Goal: Task Accomplishment & Management: Use online tool/utility

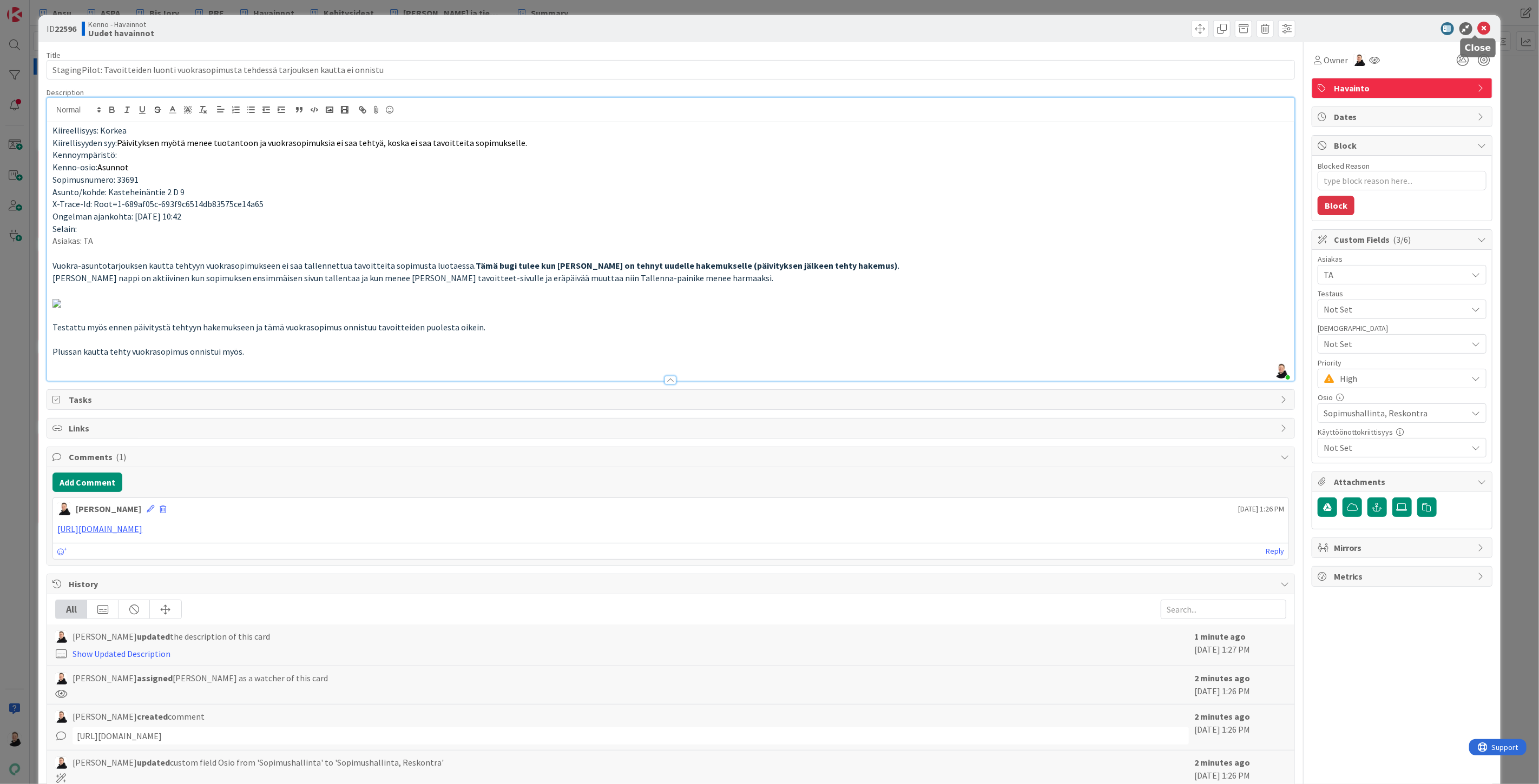
click at [1479, 23] on icon at bounding box center [1485, 29] width 13 height 13
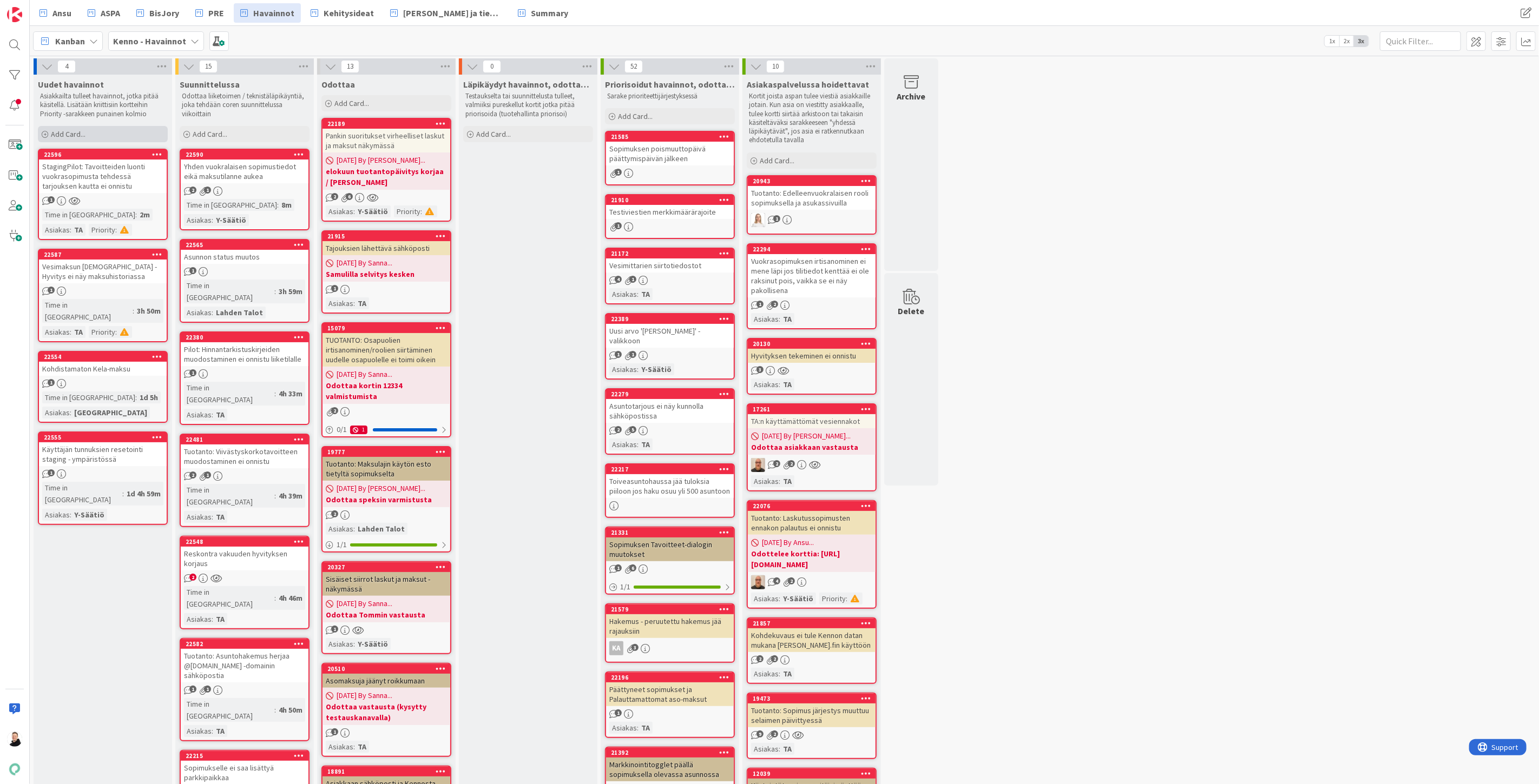
click at [50, 130] on div "Add Card..." at bounding box center [102, 134] width 130 height 16
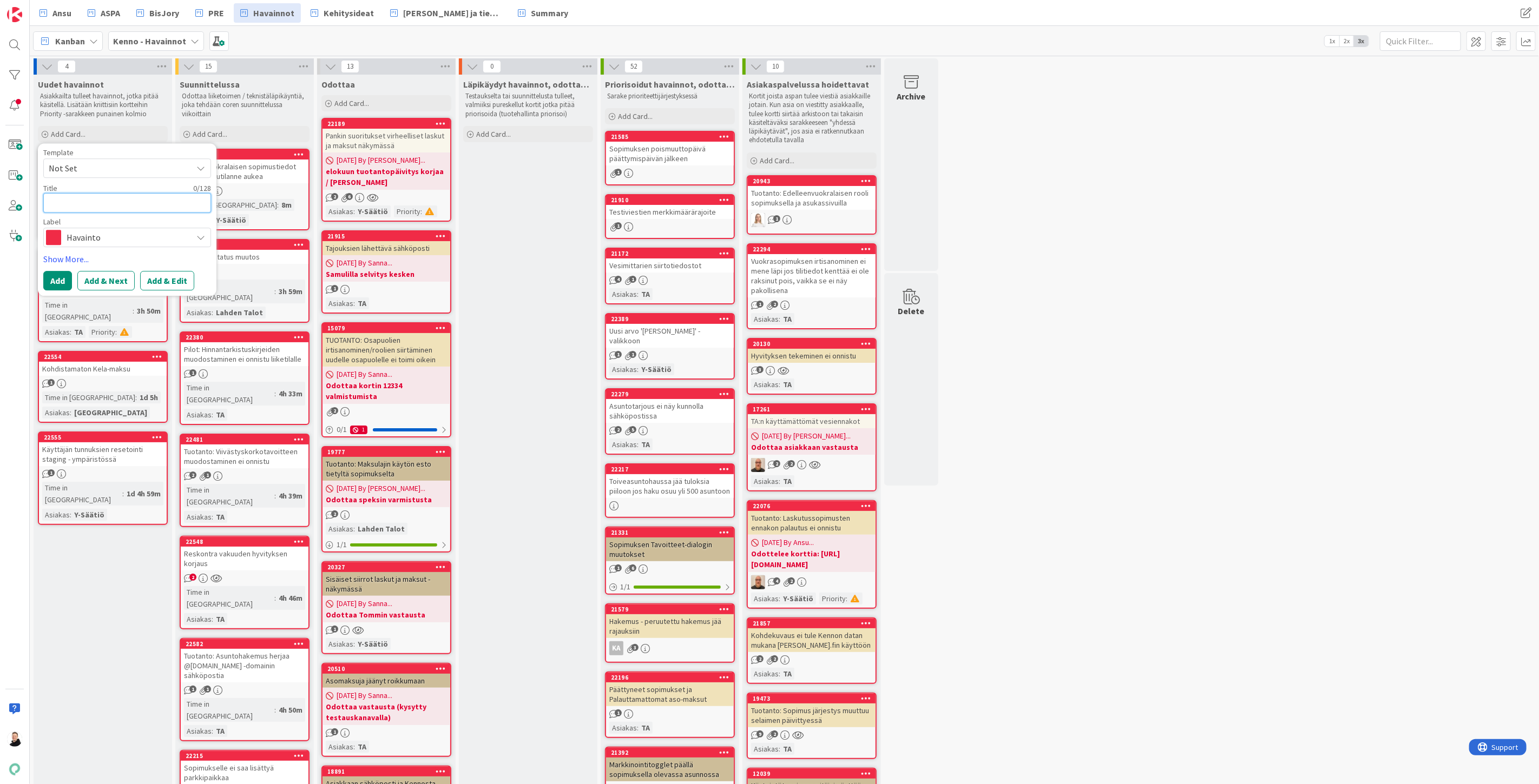
click at [96, 202] on textarea at bounding box center [127, 202] width 168 height 20
paste textarea "Vesilaskujen tekeminen kohteittain ei onnistu"
type textarea "Vesilaskujen tekeminen kohteittain ei onnistu"
type textarea "x"
type textarea "Vesilaskujen tekeminen kohteittain ei onnistu"
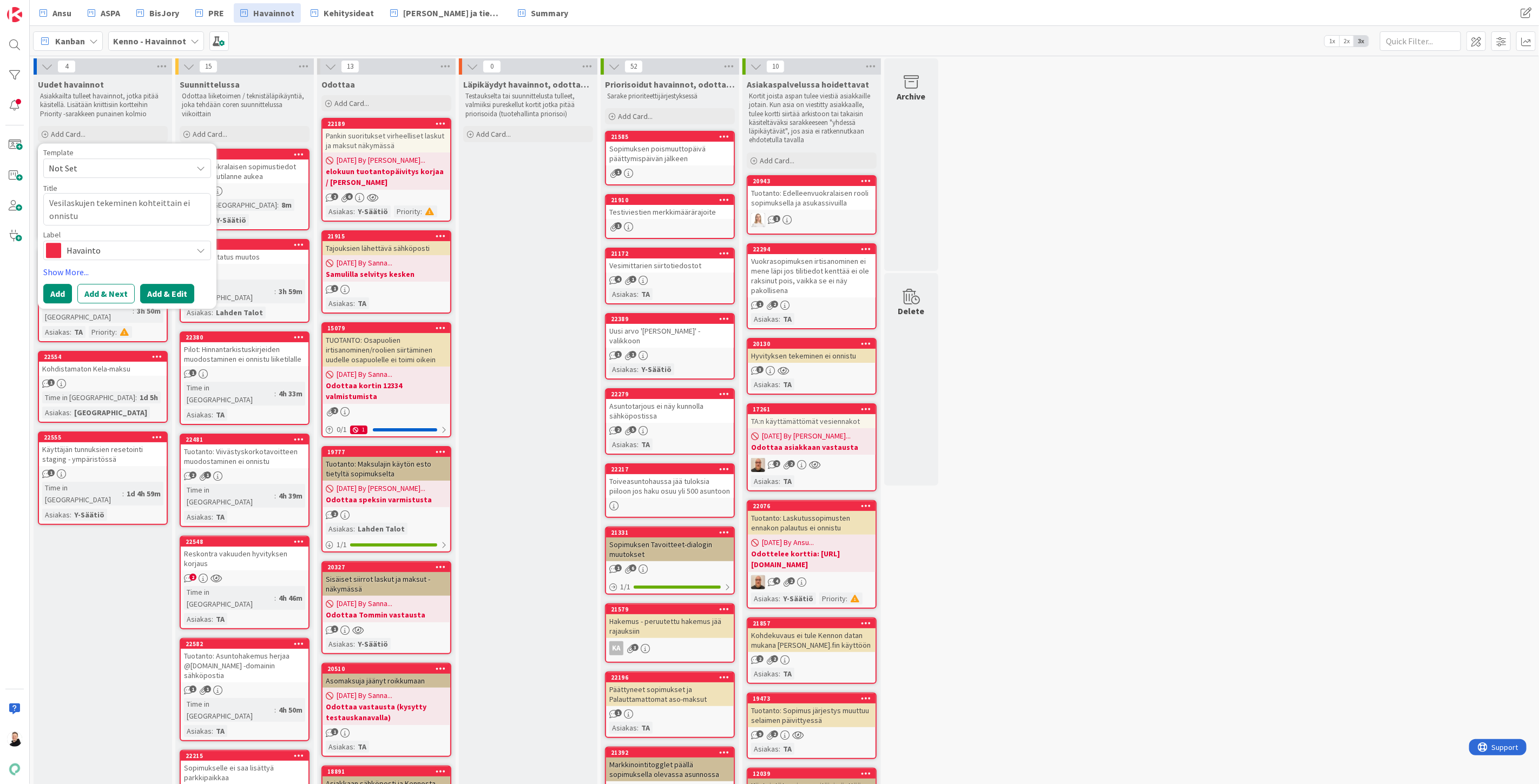
click at [174, 296] on button "Add & Edit" at bounding box center [167, 294] width 54 height 20
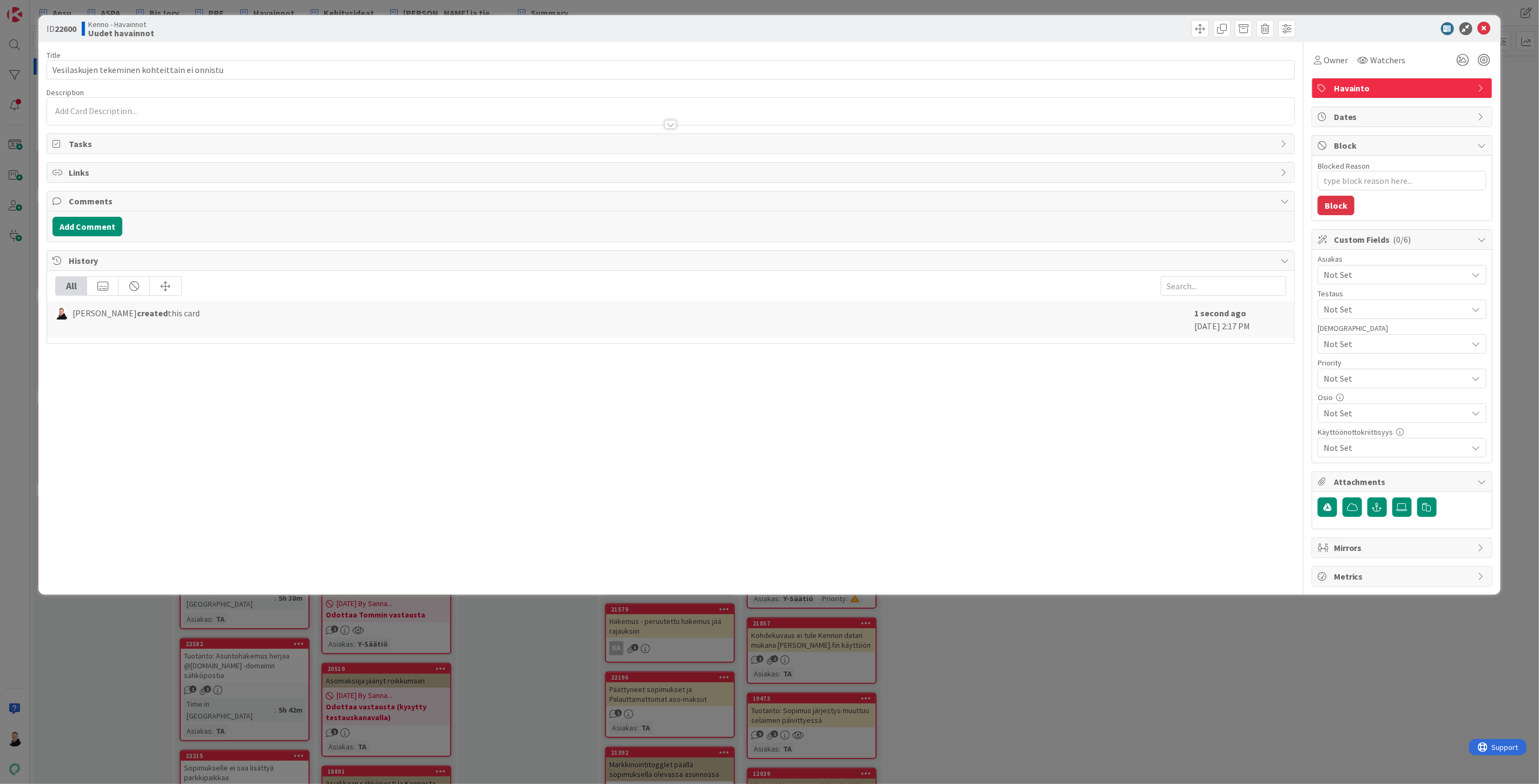
click at [1405, 276] on span "Not Set" at bounding box center [1396, 275] width 144 height 13
click at [1348, 305] on link "TA" at bounding box center [1400, 300] width 172 height 20
click at [1243, 423] on div "Title 45 / 128 Vesilaskujen tekeminen kohteittain ei onnistu Description [PERSO…" at bounding box center [671, 315] width 1249 height 545
click at [1354, 370] on div "Not Set" at bounding box center [1402, 379] width 169 height 20
click at [1353, 430] on link "Critical" at bounding box center [1402, 424] width 167 height 20
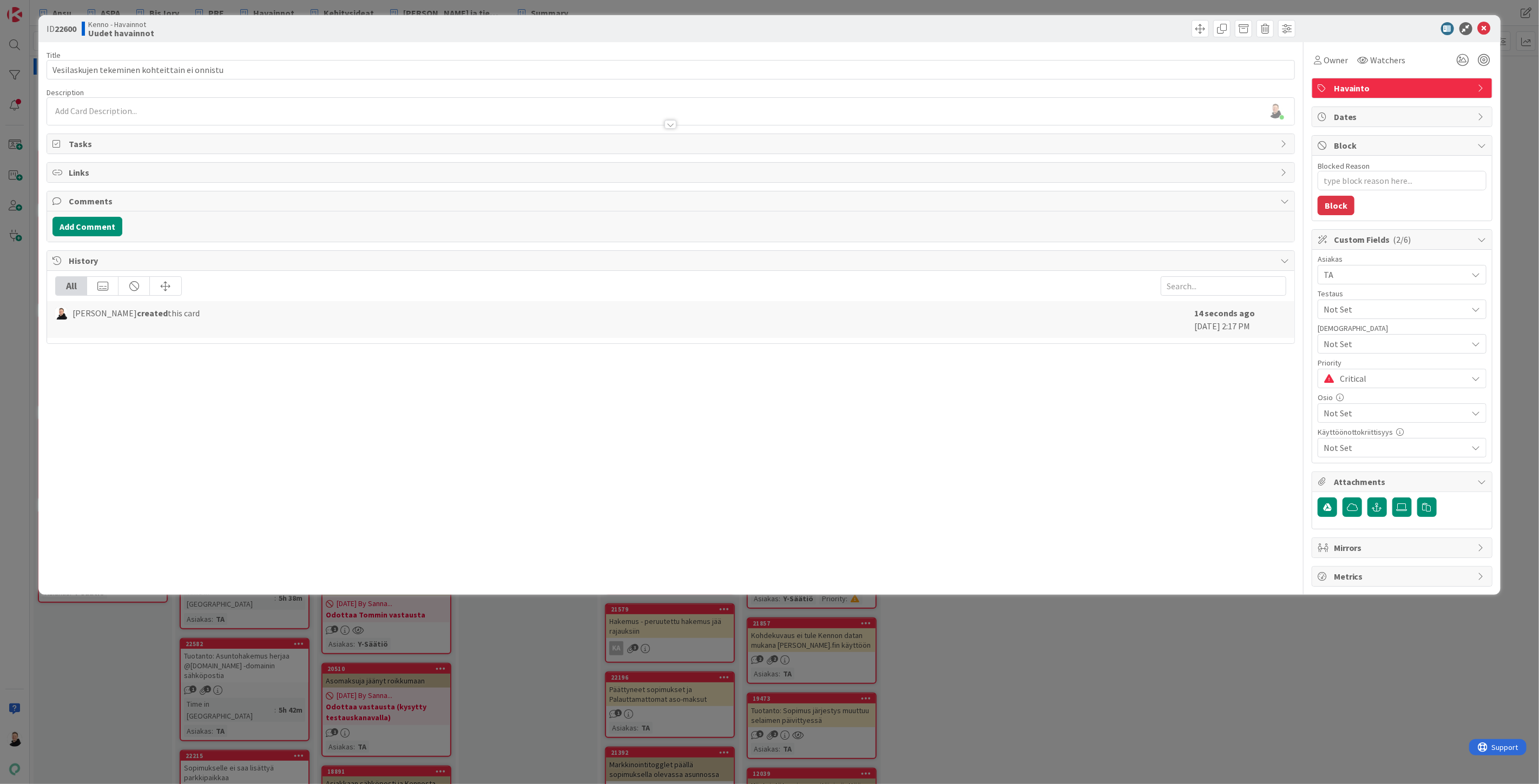
click at [1214, 436] on div "Title 45 / 128 Vesilaskujen tekeminen kohteittain ei onnistu Description [PERSO…" at bounding box center [671, 315] width 1249 height 545
click at [1345, 416] on span "Not Set" at bounding box center [1396, 413] width 144 height 13
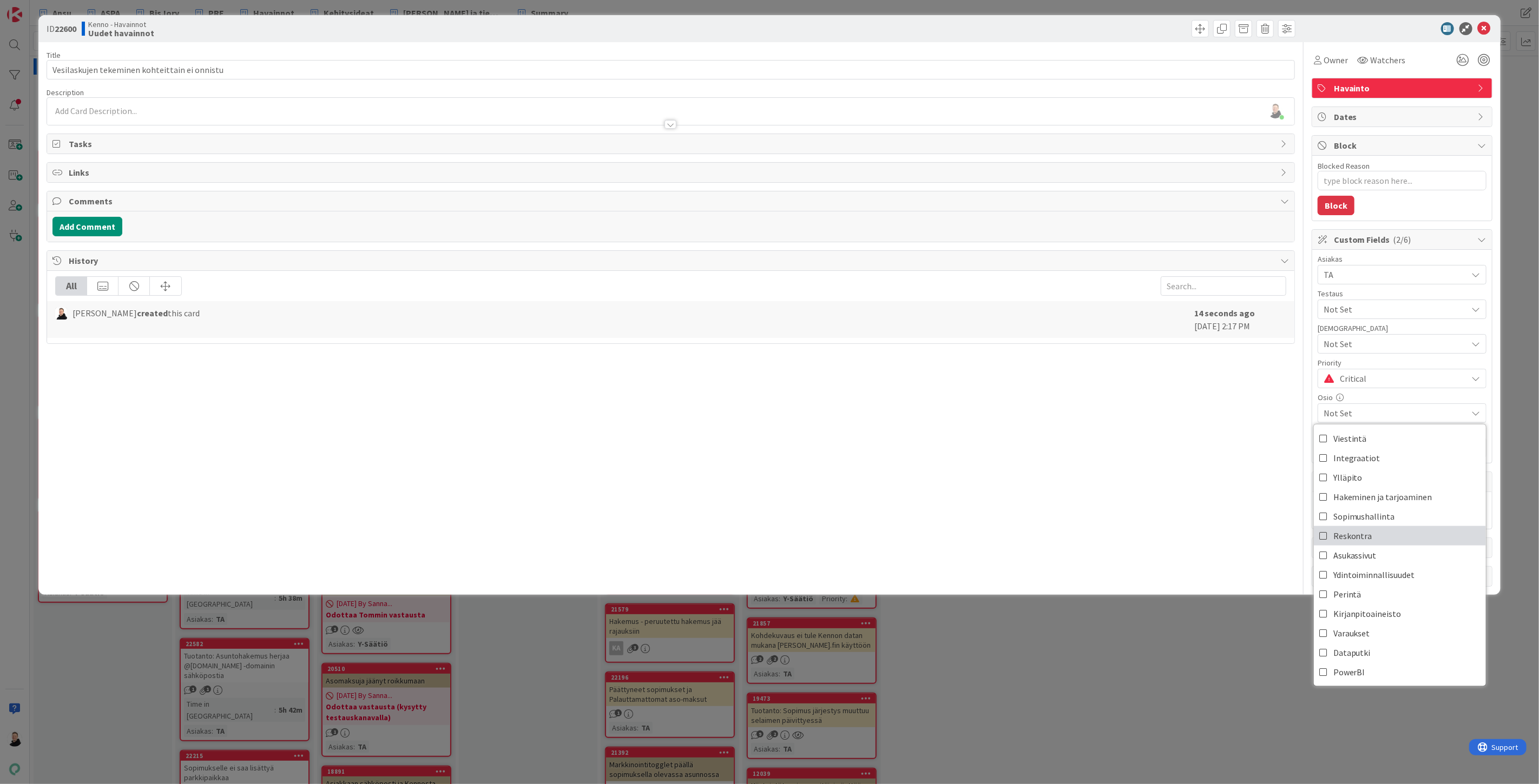
click at [1347, 537] on span "Reskontra" at bounding box center [1353, 536] width 39 height 16
click at [1173, 493] on div "Title 45 / 128 Vesilaskujen tekeminen kohteittain ei onnistu Description [PERSO…" at bounding box center [671, 315] width 1249 height 545
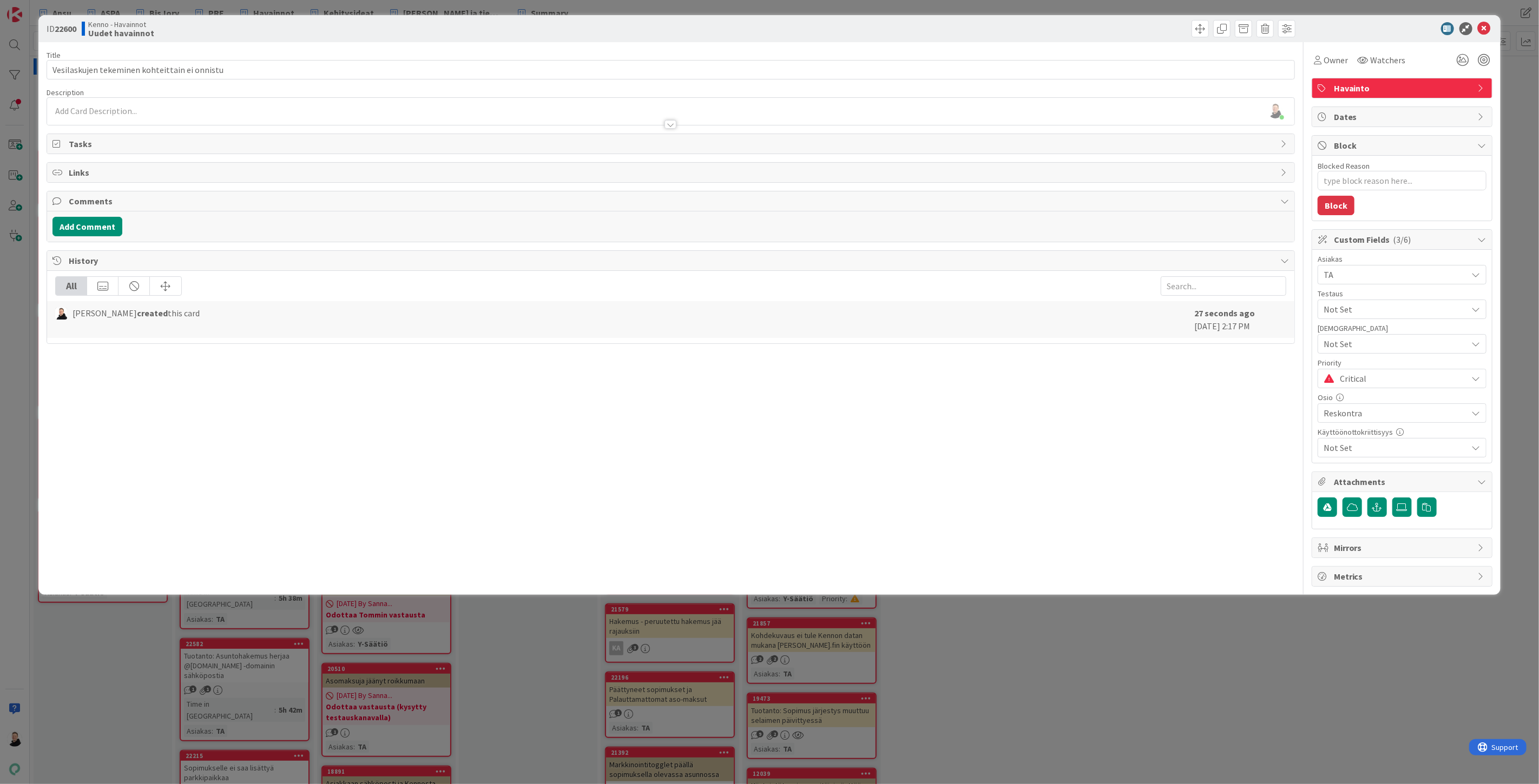
click at [56, 110] on div "[PERSON_NAME] just joined" at bounding box center [671, 111] width 1247 height 27
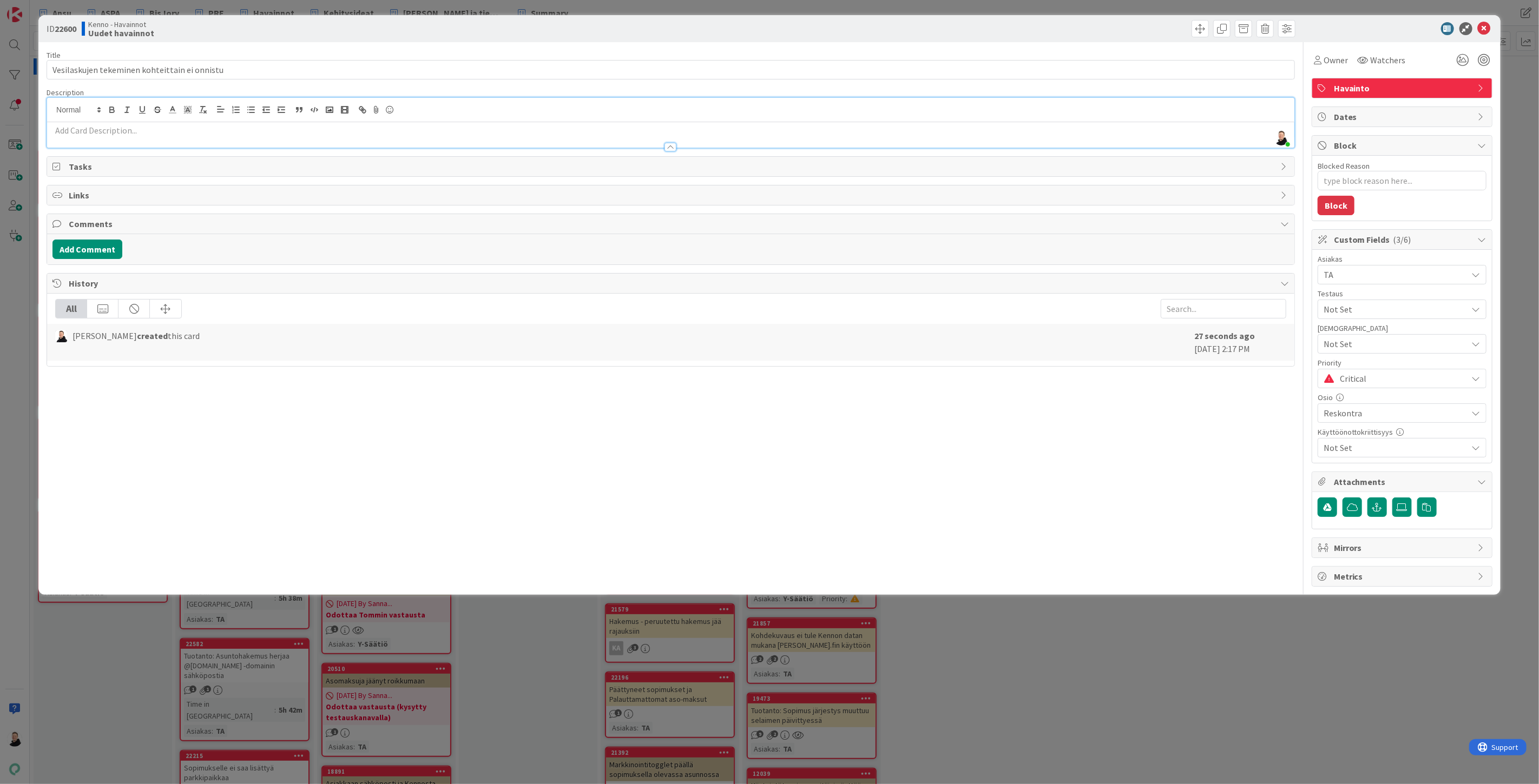
click at [71, 128] on p at bounding box center [671, 130] width 1237 height 13
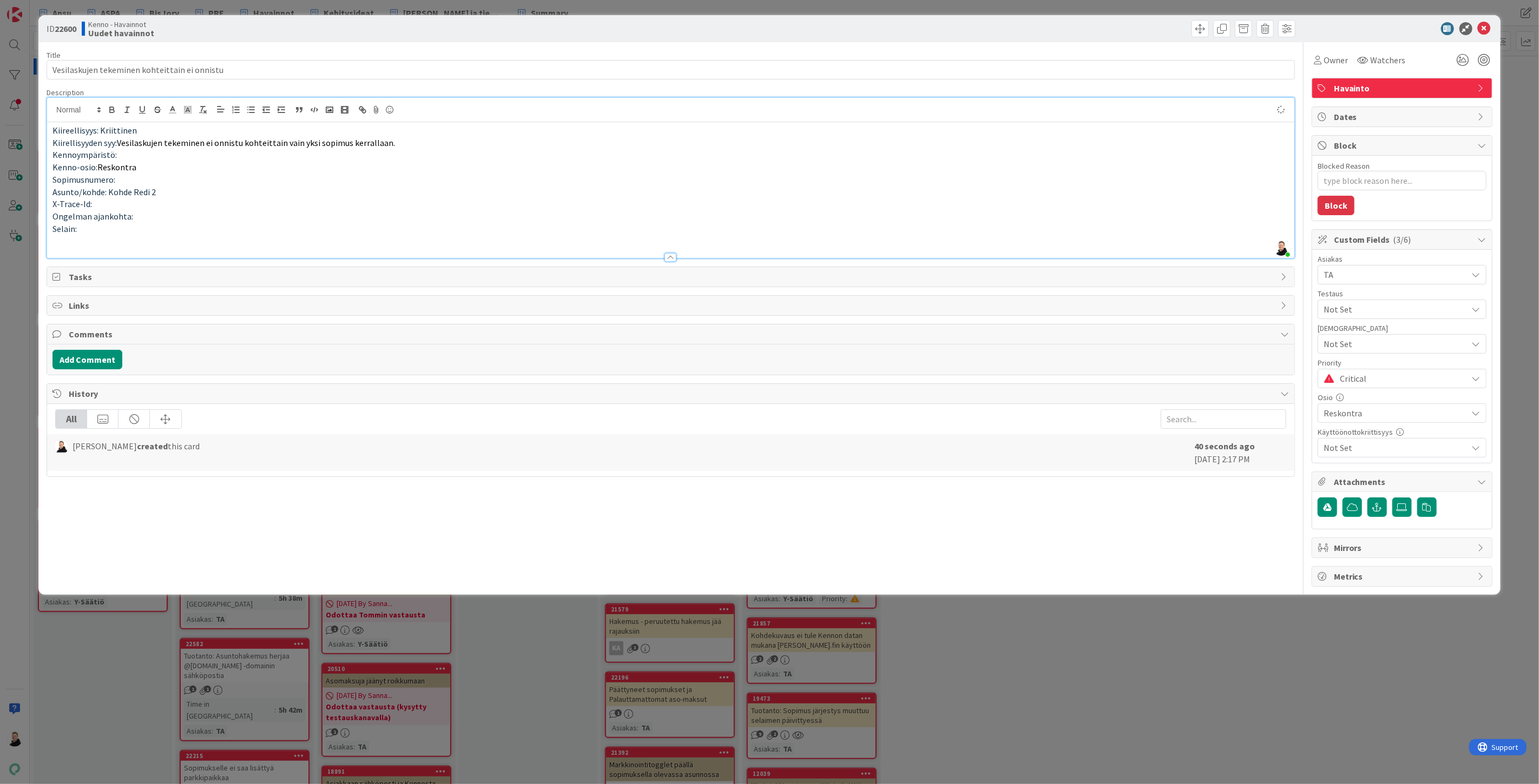
type textarea "x"
click at [121, 155] on p "Kennoympäristö:" at bounding box center [671, 155] width 1237 height 13
click at [164, 231] on p "Selain:" at bounding box center [671, 229] width 1237 height 13
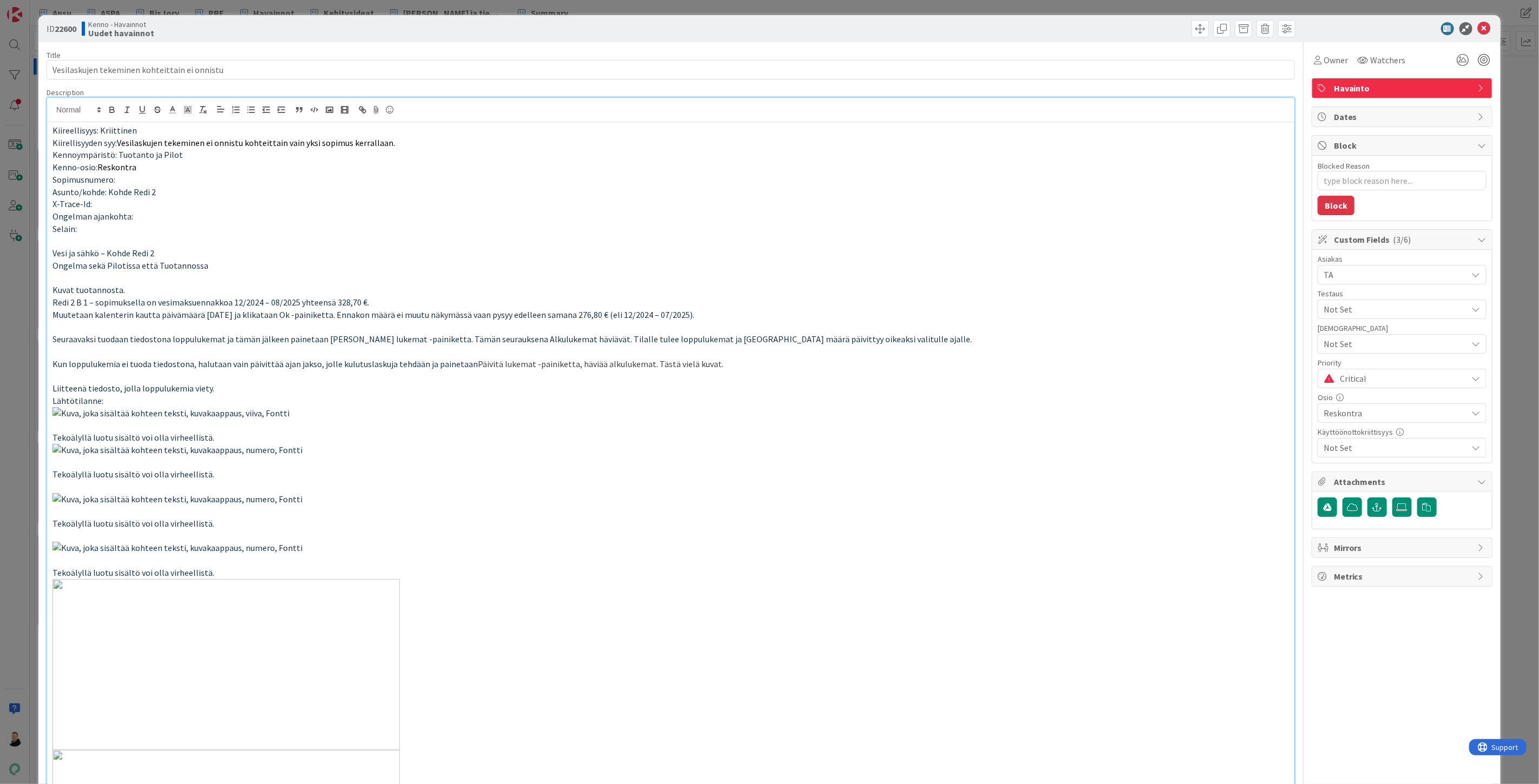
click at [69, 390] on span "Liitteenä tiedosto, jolla loppulukemia viety." at bounding box center [133, 388] width 162 height 11
click at [668, 444] on p at bounding box center [671, 426] width 1237 height 37
click at [274, 388] on p "Liitteenä tiedosto, jolla loppulukemia viety." at bounding box center [671, 388] width 1237 height 13
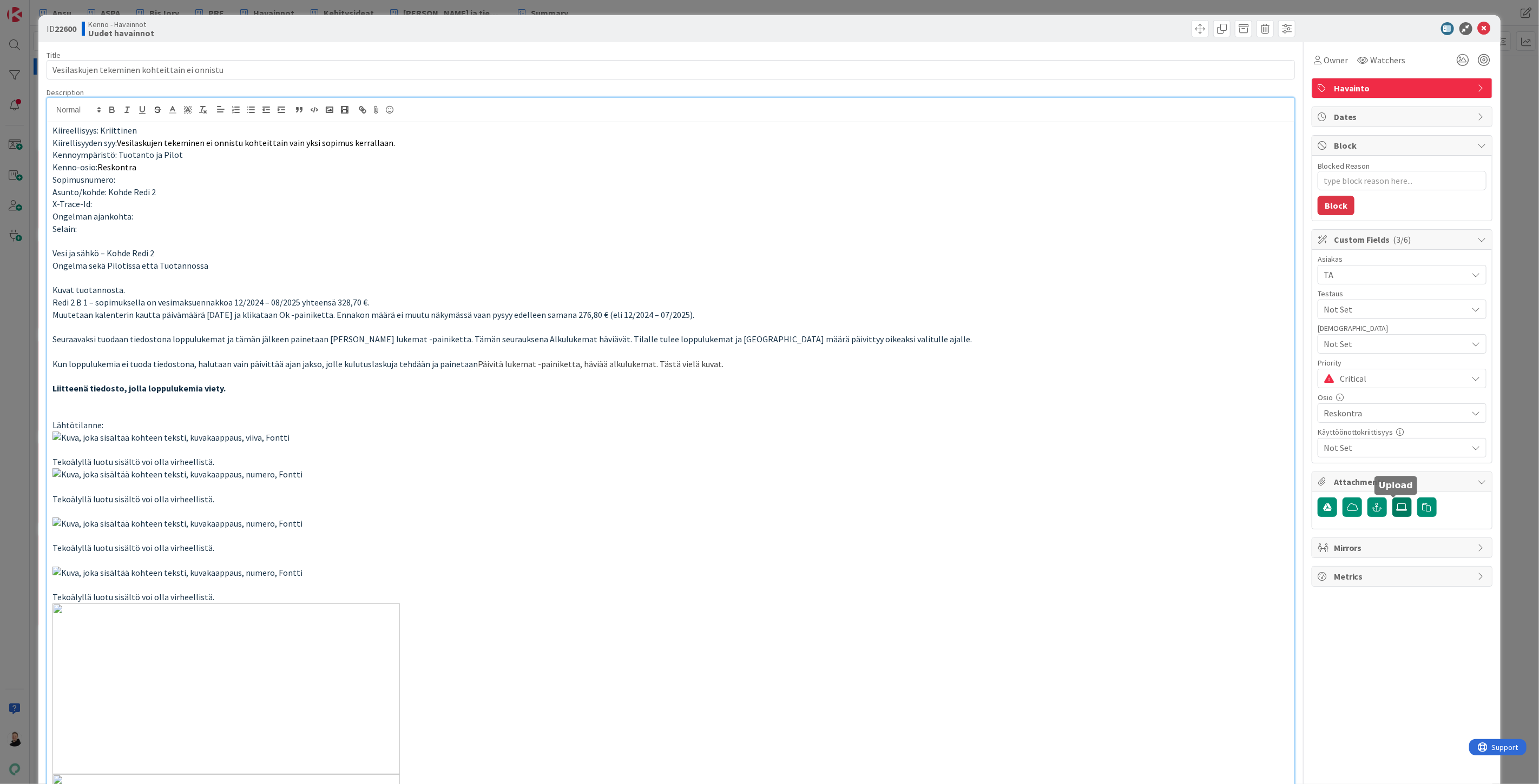
click at [1397, 511] on icon at bounding box center [1402, 507] width 11 height 8
click at [1393, 497] on input "file" at bounding box center [1393, 497] width 0 height 0
click at [1366, 47] on div "Owner Watchers" at bounding box center [1402, 56] width 181 height 27
click at [1371, 54] on span "Watchers" at bounding box center [1388, 60] width 35 height 13
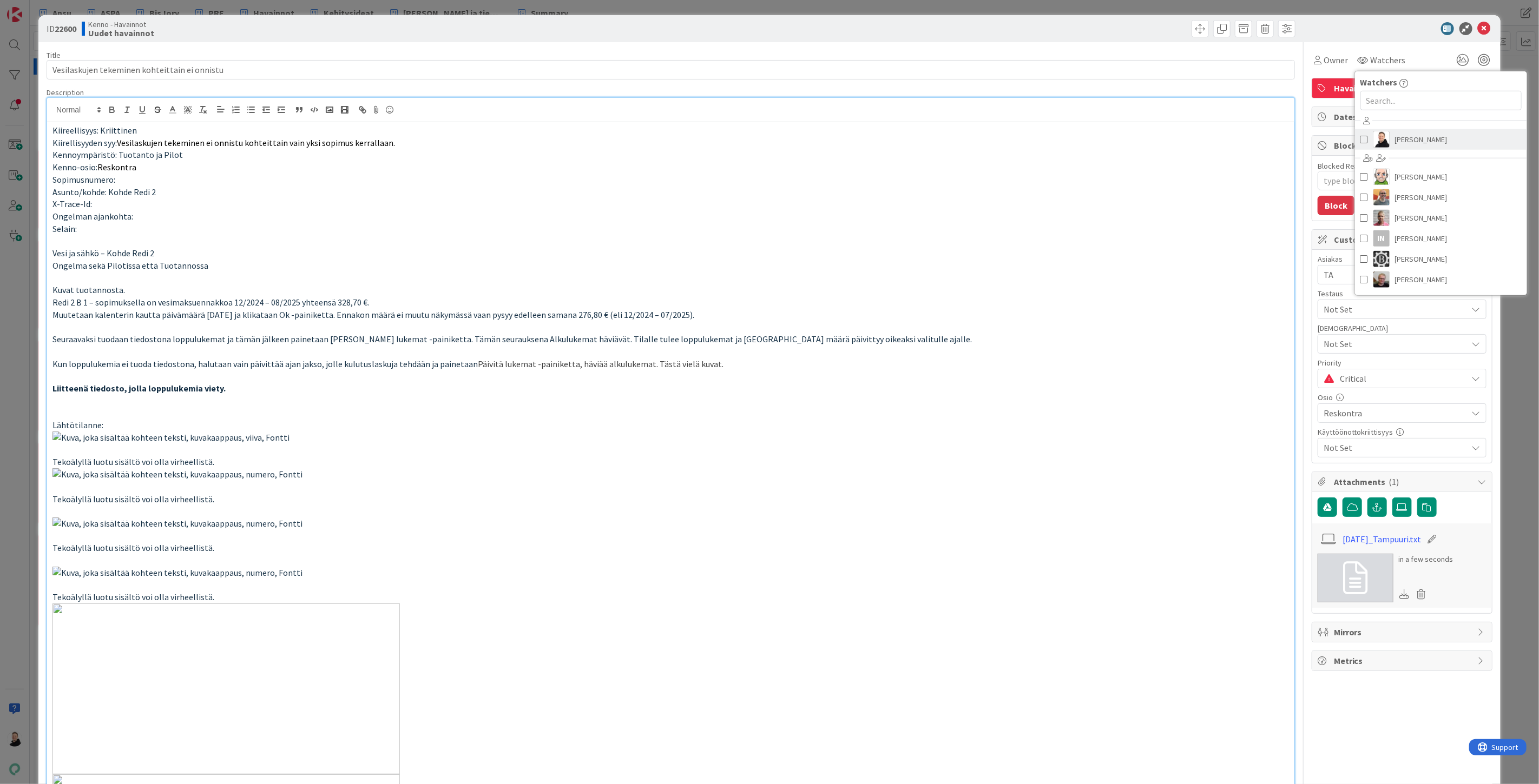
click at [1395, 142] on span "[PERSON_NAME]" at bounding box center [1421, 139] width 53 height 16
click at [1157, 225] on p "Selain:" at bounding box center [671, 229] width 1237 height 13
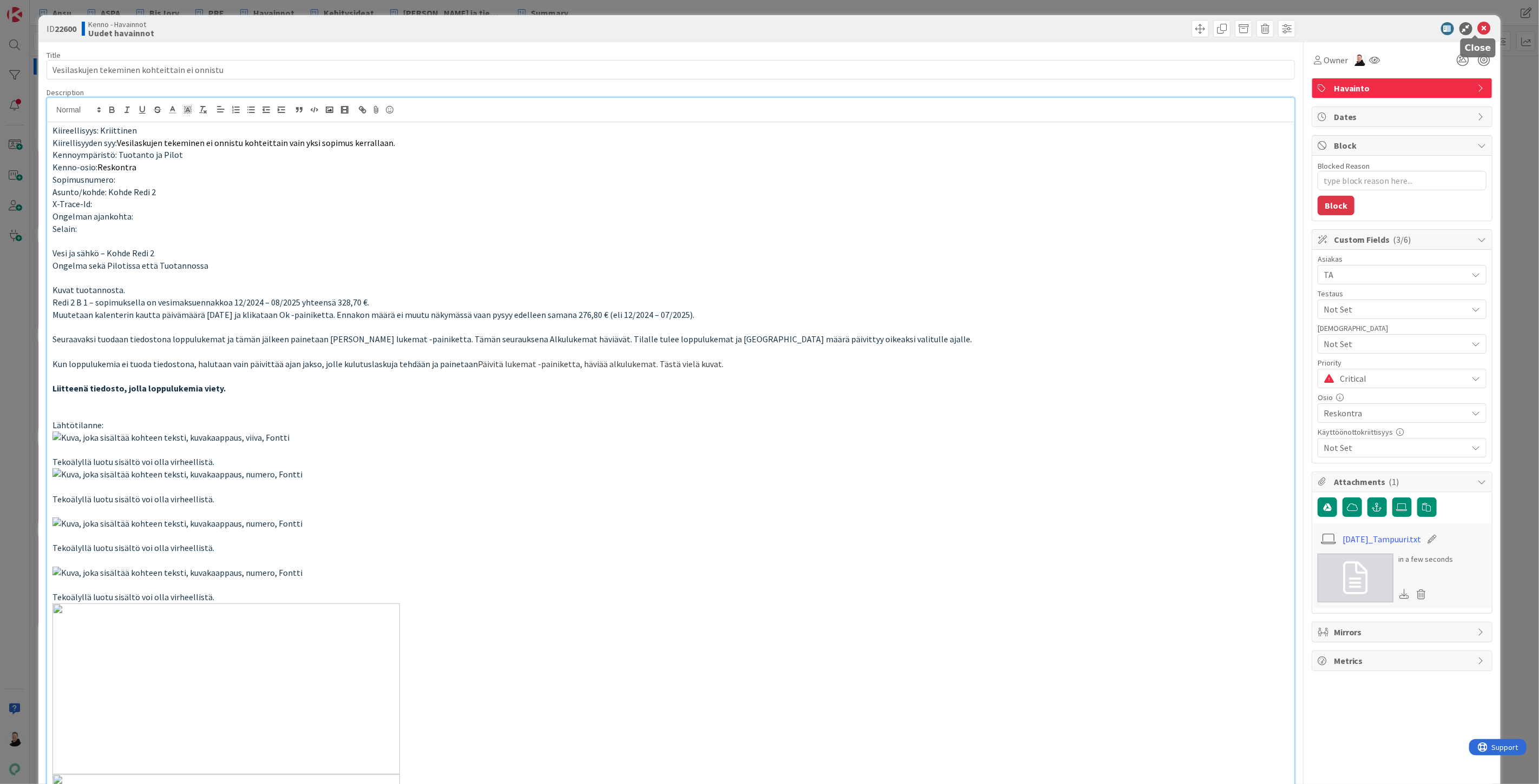
click at [1480, 24] on icon at bounding box center [1485, 29] width 13 height 13
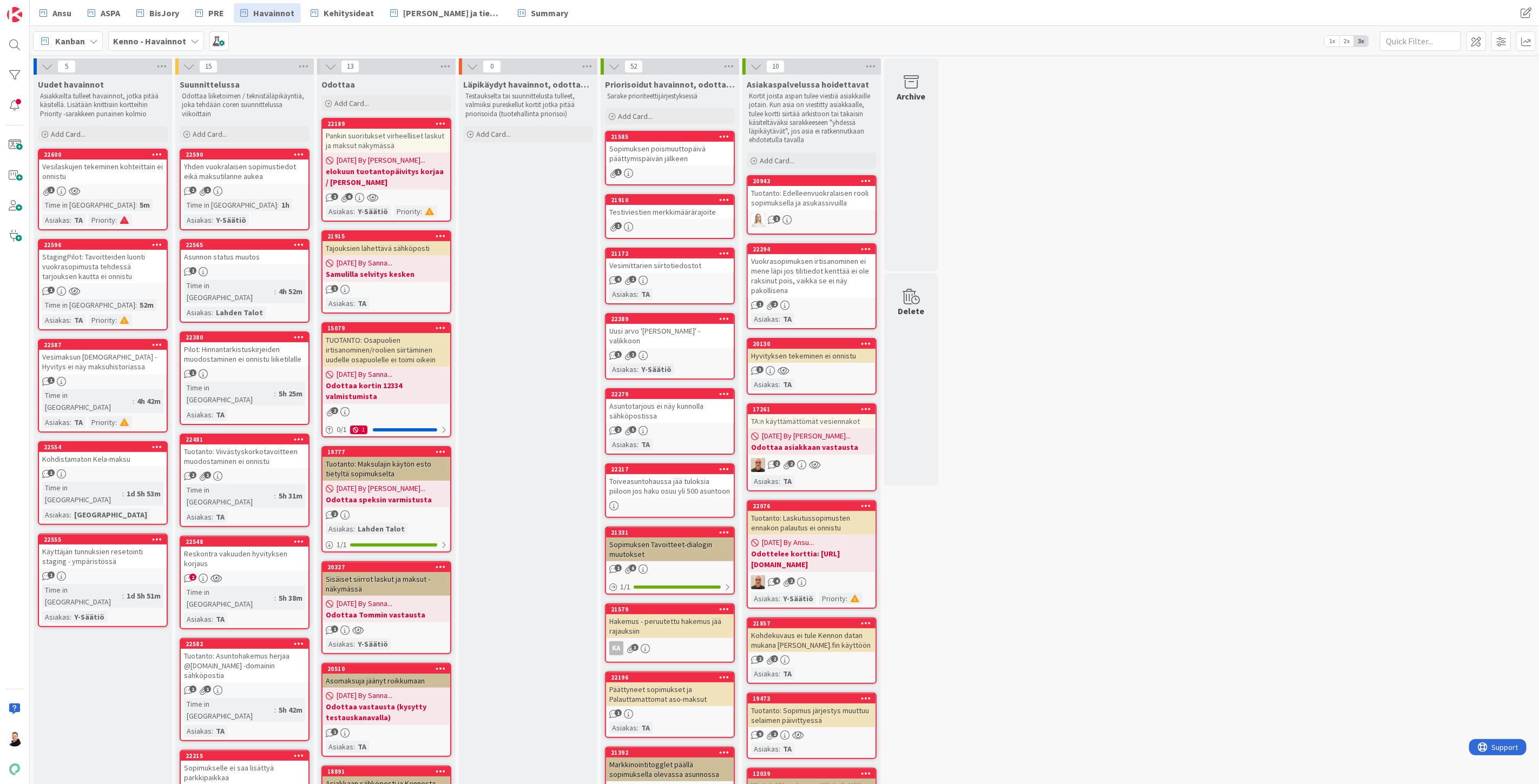
click at [82, 167] on div "Vesilaskujen tekeminen kohteittain ei onnistu" at bounding box center [103, 171] width 128 height 24
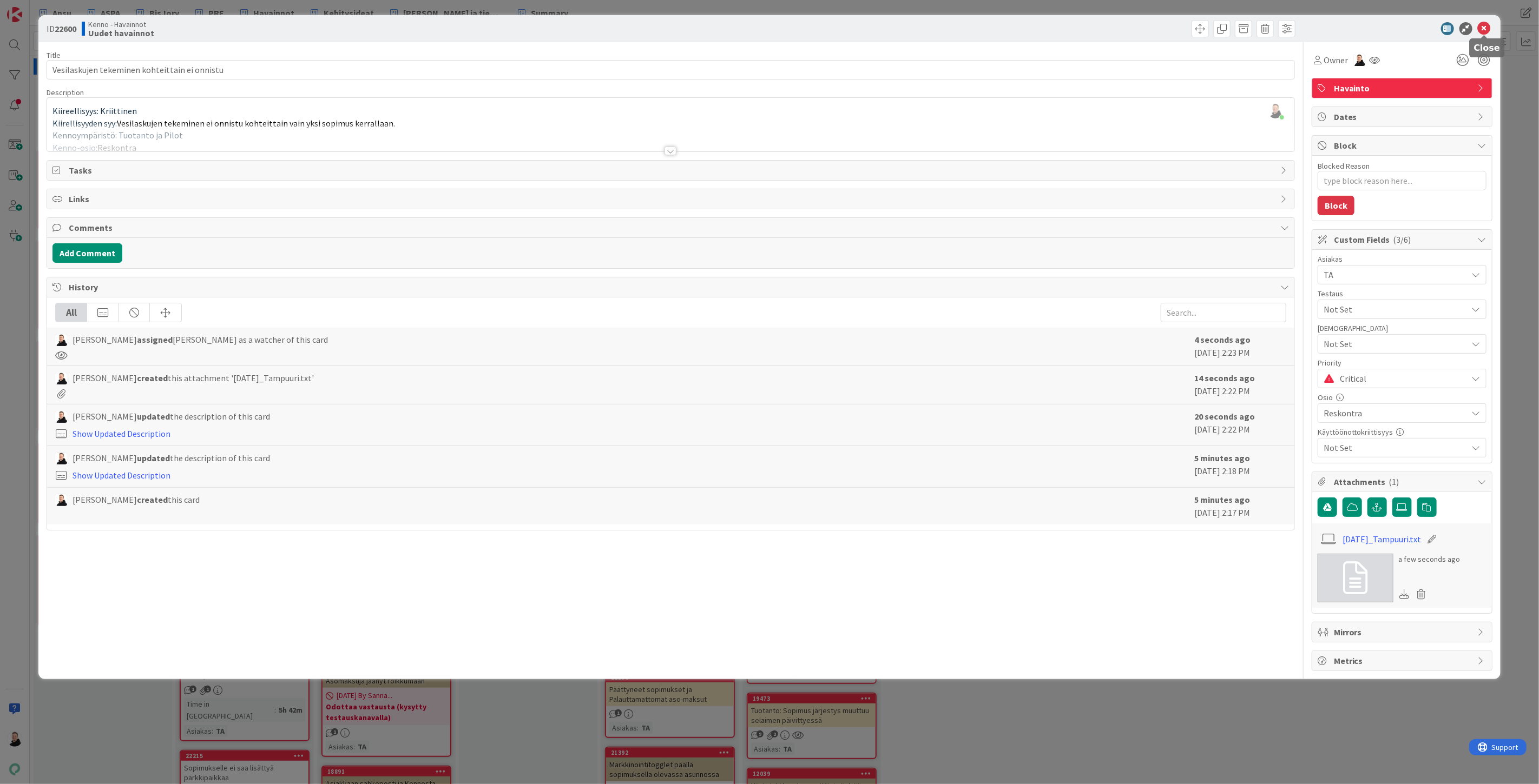
click at [1486, 27] on icon at bounding box center [1485, 29] width 13 height 13
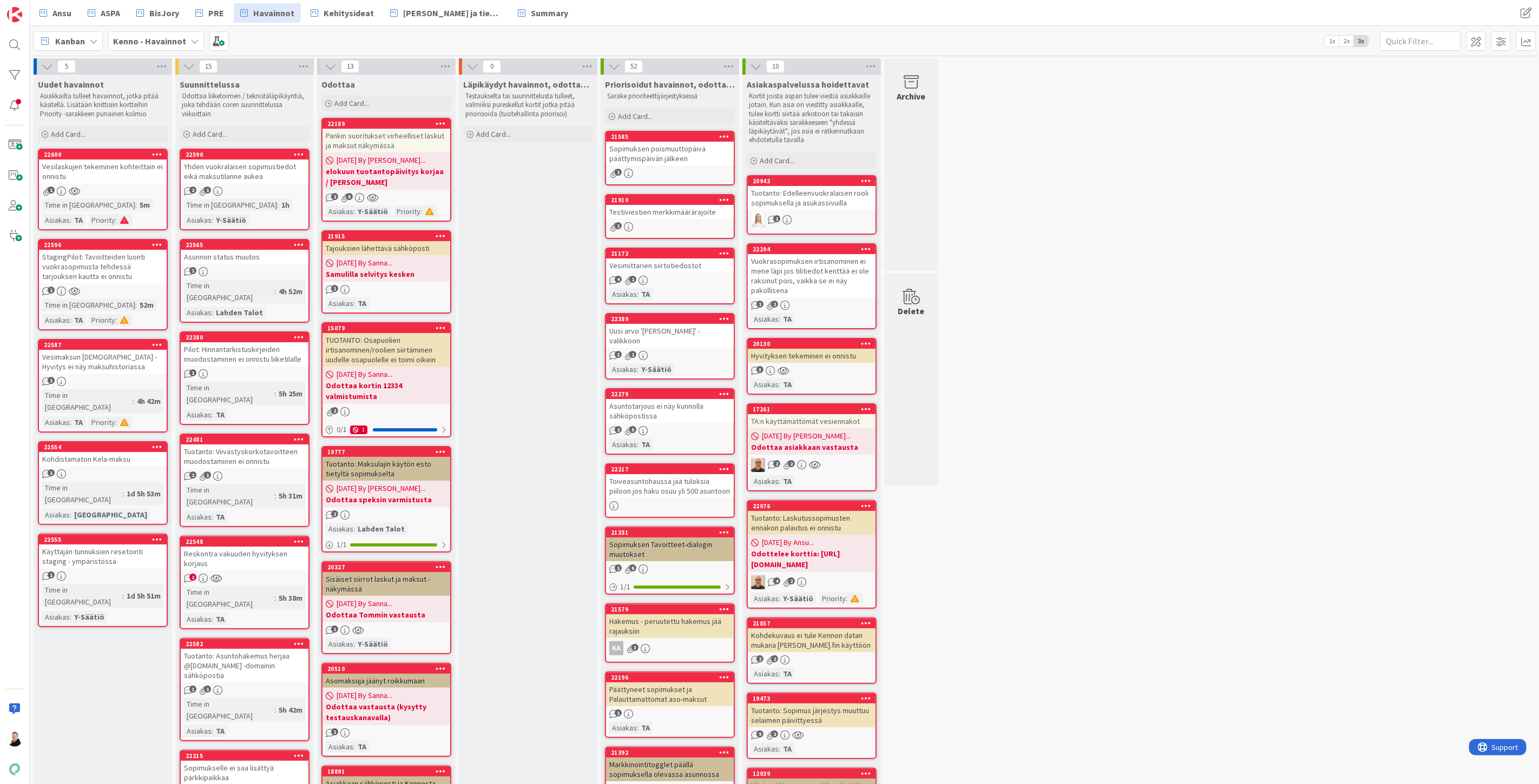
click at [179, 38] on b "Kenno - Havainnot" at bounding box center [149, 41] width 73 height 11
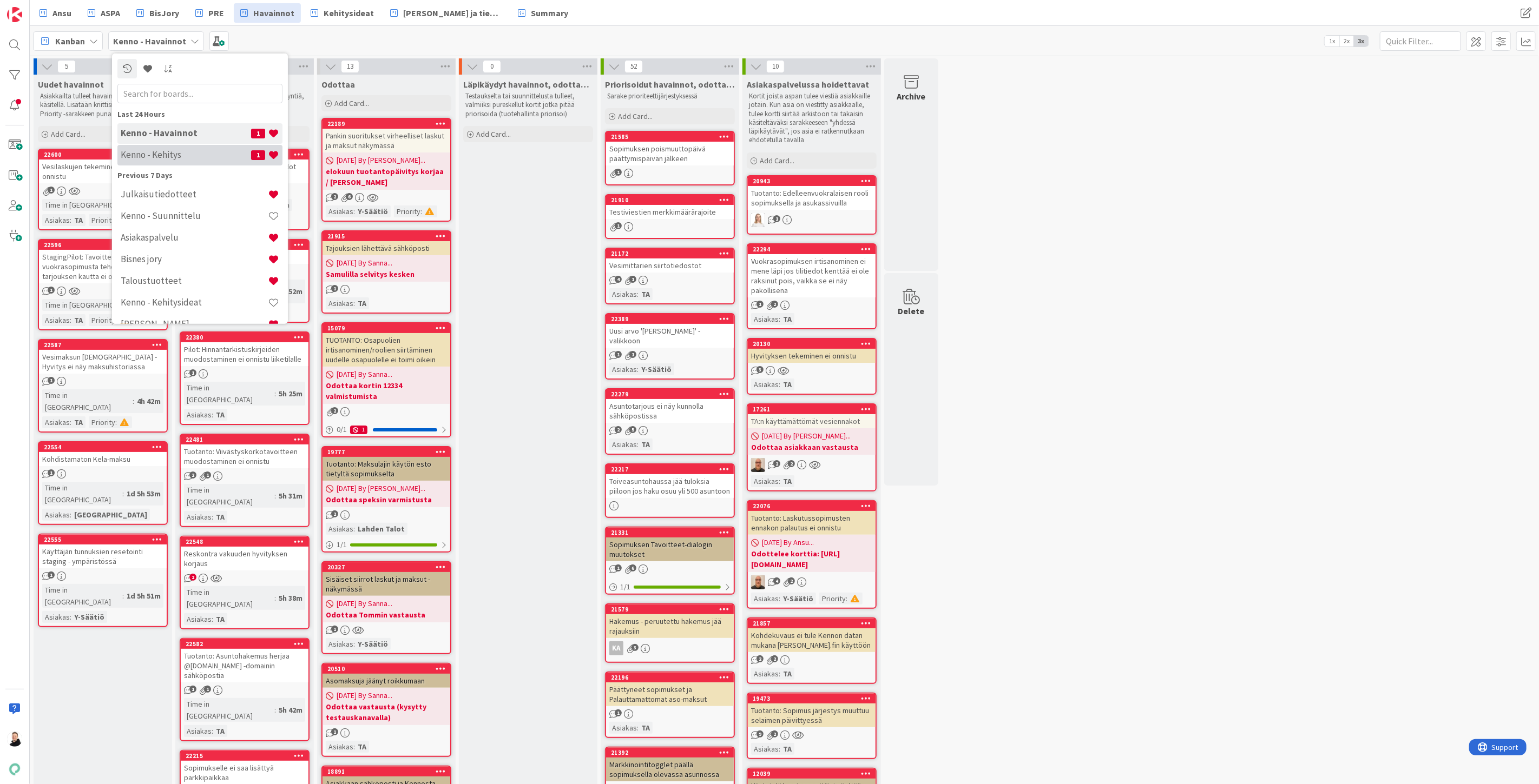
click at [163, 155] on h4 "Kenno - Kehitys" at bounding box center [186, 155] width 130 height 11
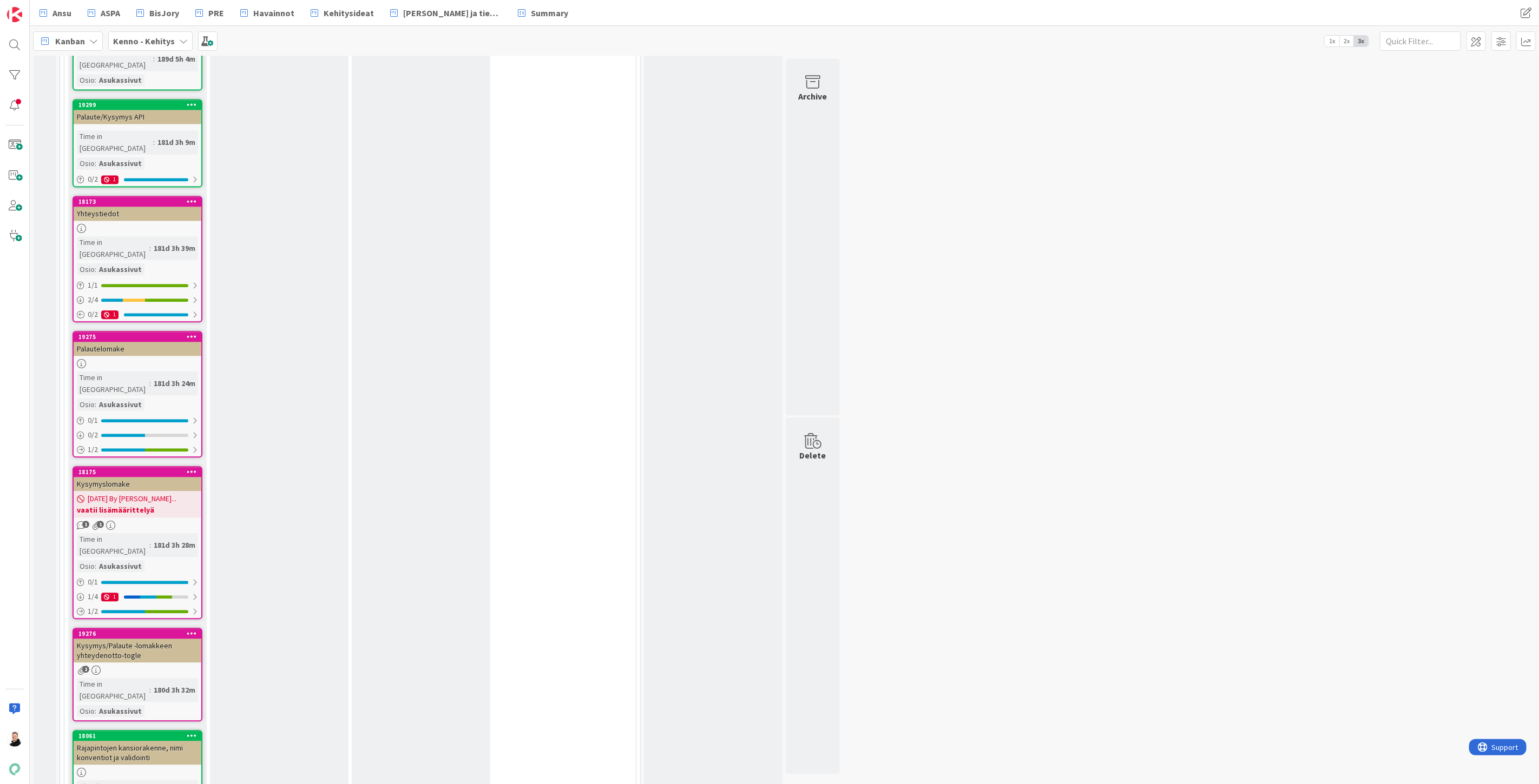
scroll to position [8906, 0]
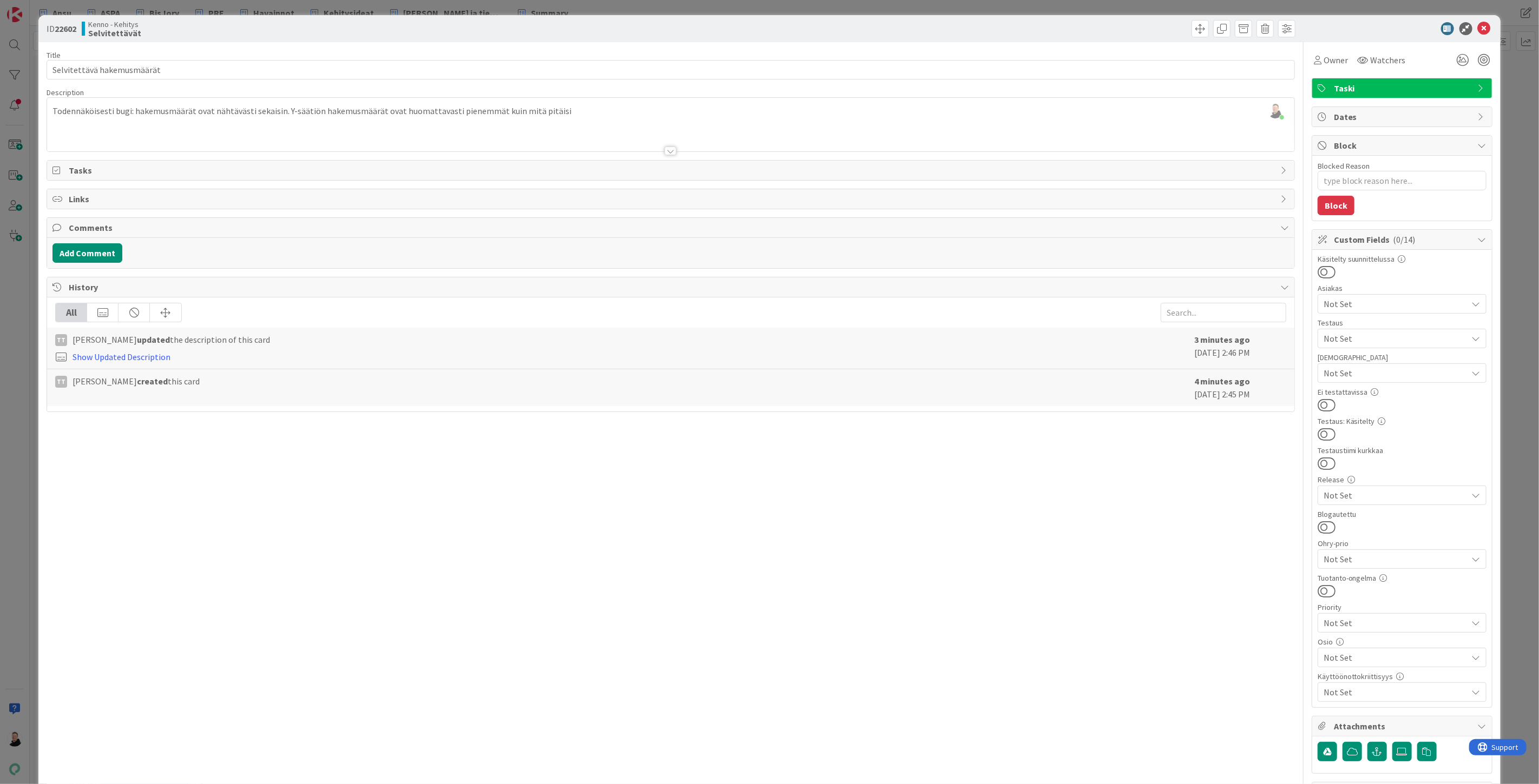
type textarea "x"
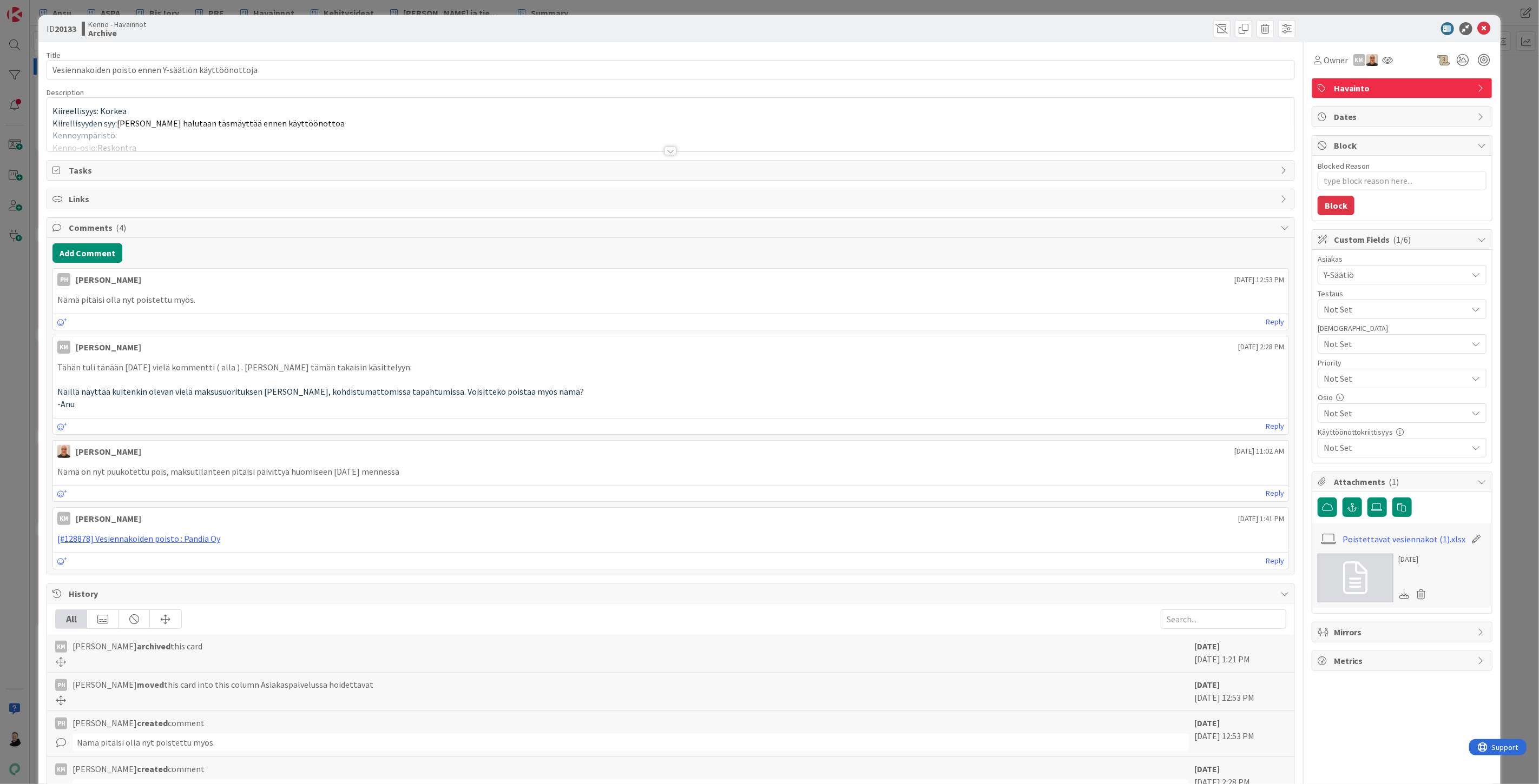
type textarea "x"
click at [669, 148] on div at bounding box center [670, 150] width 12 height 8
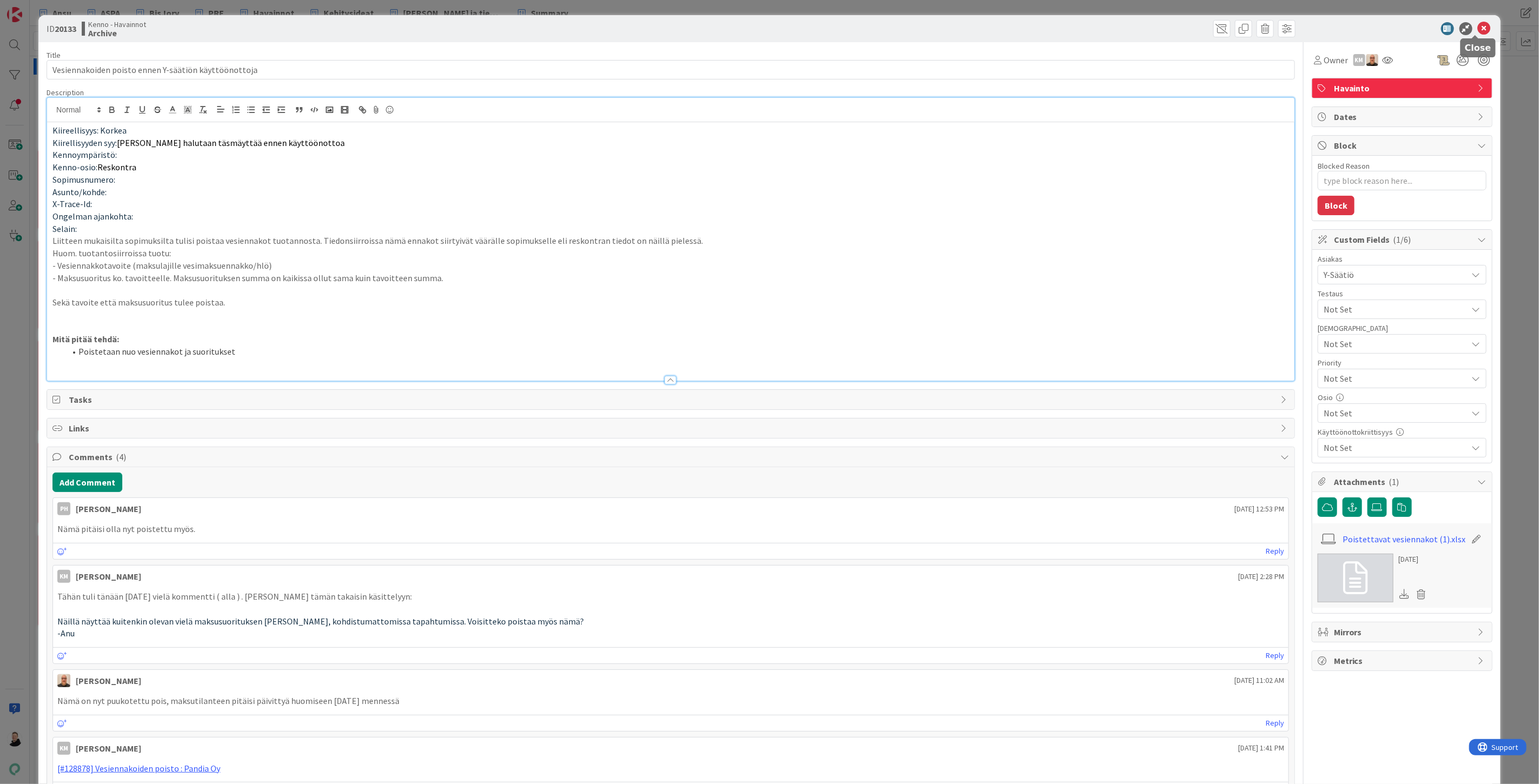
click at [1478, 24] on icon at bounding box center [1485, 29] width 13 height 13
